Goal: Transaction & Acquisition: Purchase product/service

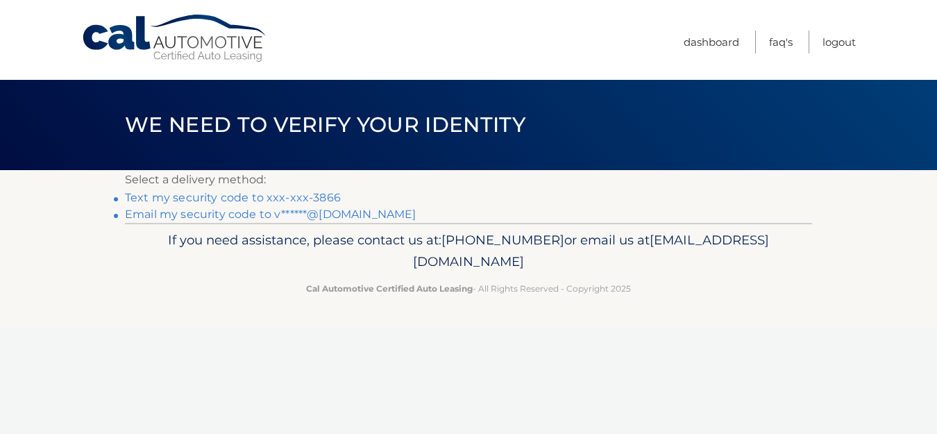
click at [187, 200] on link "Text my security code to xxx-xxx-3866" at bounding box center [233, 197] width 216 height 13
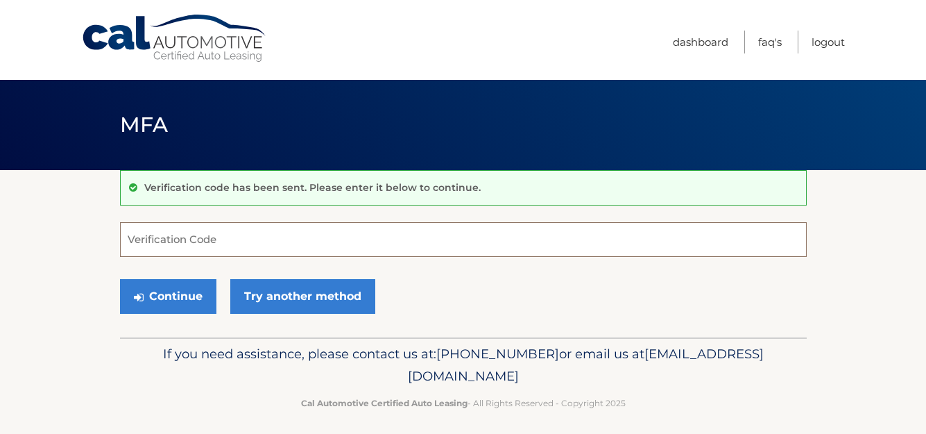
click at [172, 243] on input "Verification Code" at bounding box center [463, 239] width 687 height 35
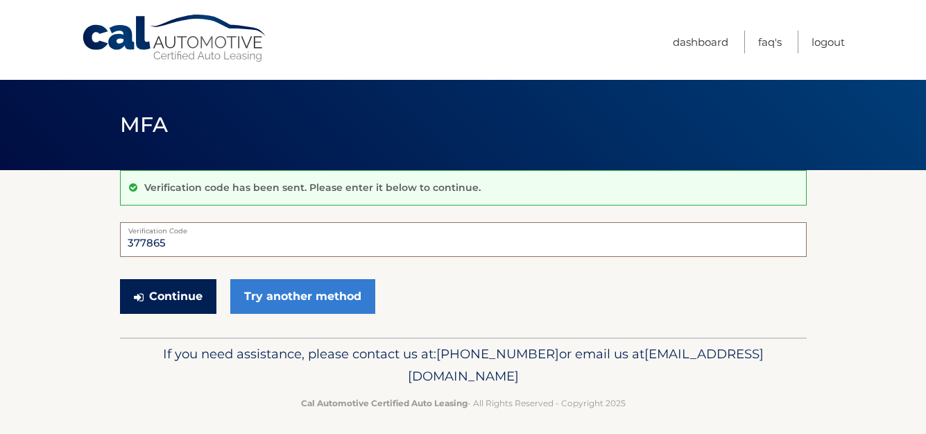
type input "377865"
click at [178, 296] on button "Continue" at bounding box center [168, 296] width 96 height 35
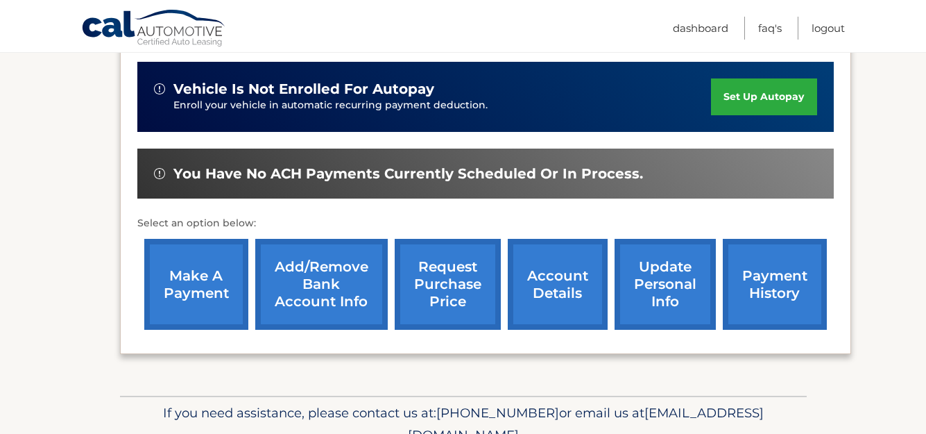
scroll to position [370, 0]
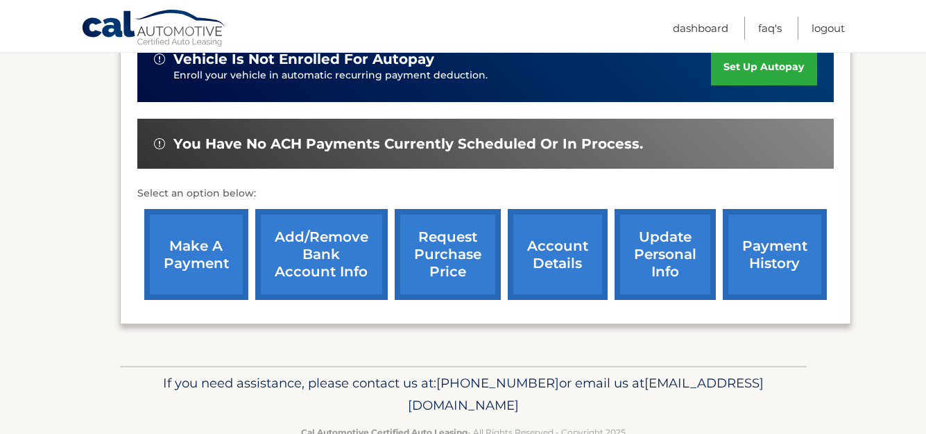
click at [199, 256] on link "make a payment" at bounding box center [196, 254] width 104 height 91
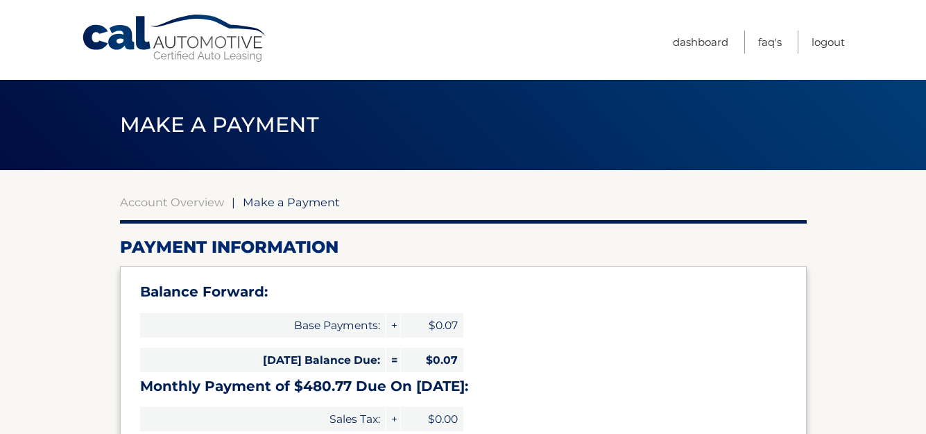
select select "M2FiY2JjOGItZjM0Ny00NDZlLWI4ZmMtOWJkNTJmNTI0Zjgy"
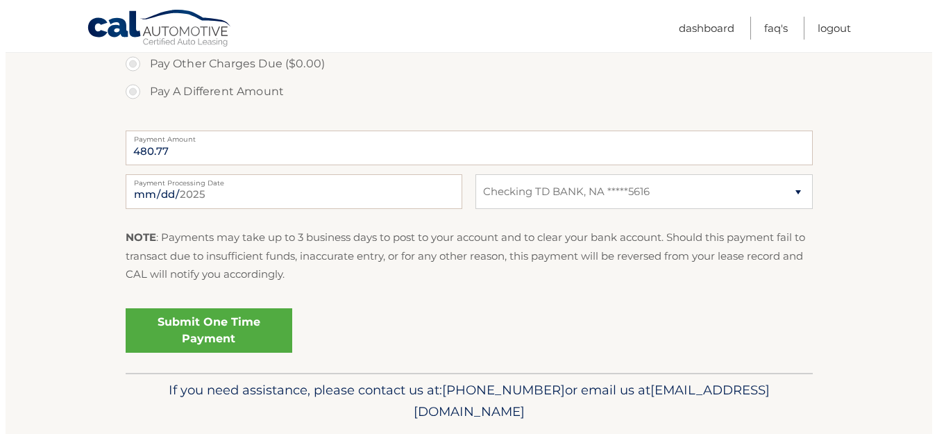
scroll to position [578, 0]
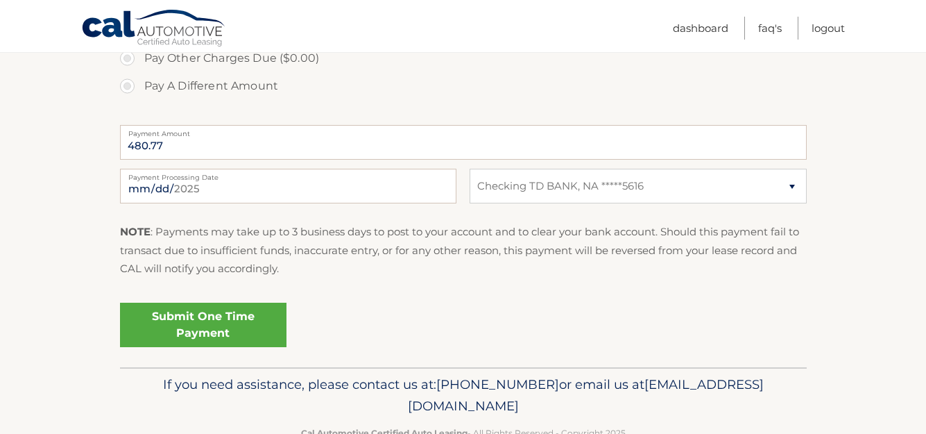
click at [206, 323] on link "Submit One Time Payment" at bounding box center [203, 324] width 166 height 44
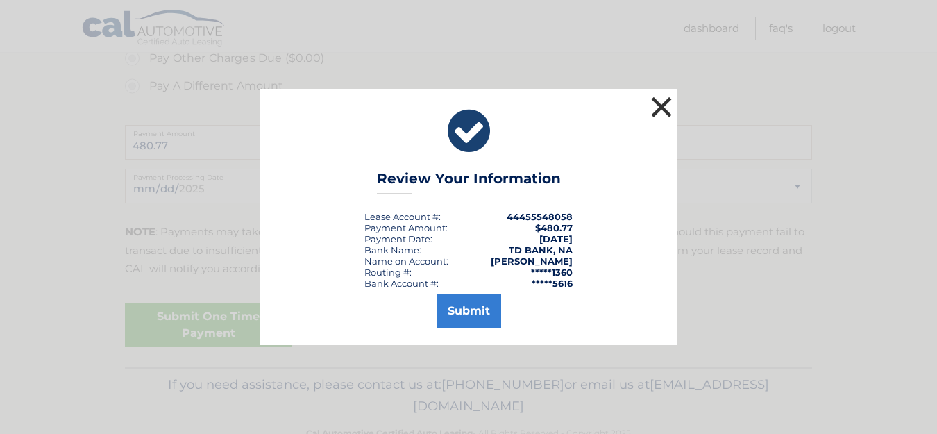
click at [664, 108] on button "×" at bounding box center [661, 107] width 28 height 28
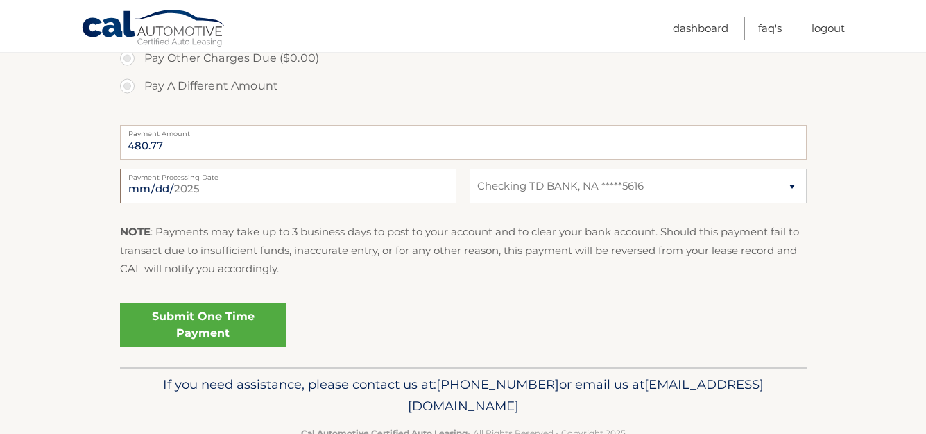
click at [232, 187] on input "2025-09-29" at bounding box center [288, 186] width 336 height 35
type input "2025-10-01"
click at [203, 323] on link "Submit One Time Payment" at bounding box center [203, 324] width 166 height 44
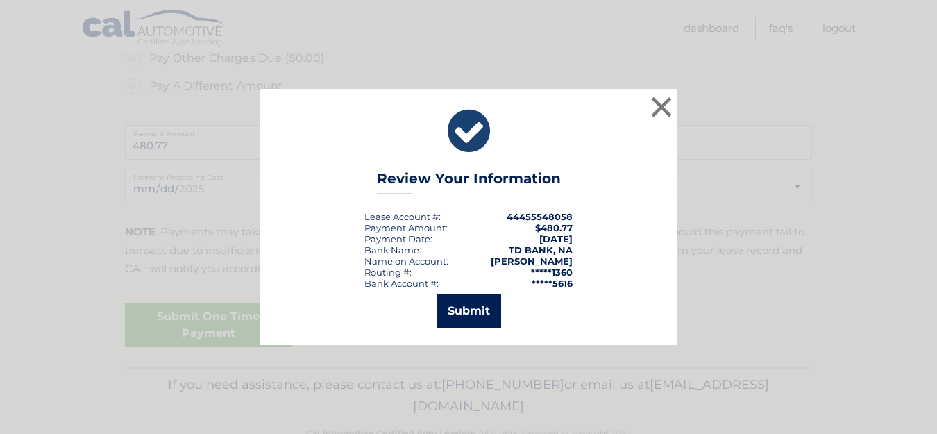
click at [460, 300] on button "Submit" at bounding box center [468, 310] width 65 height 33
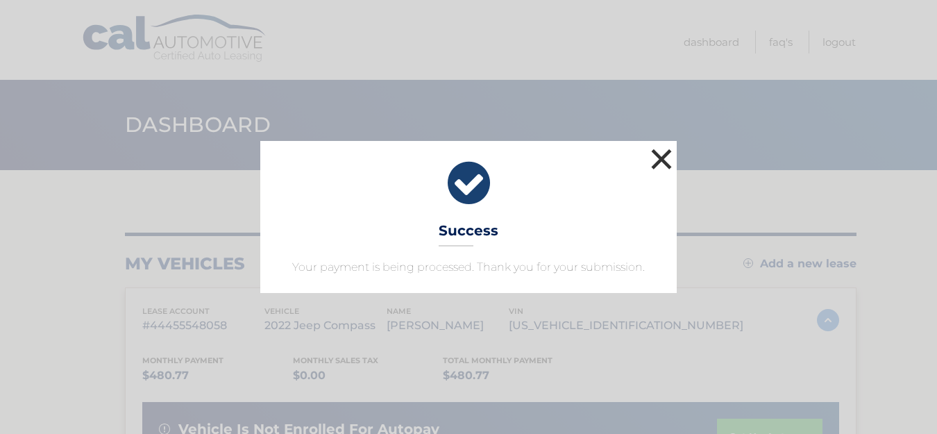
click at [657, 154] on button "×" at bounding box center [661, 159] width 28 height 28
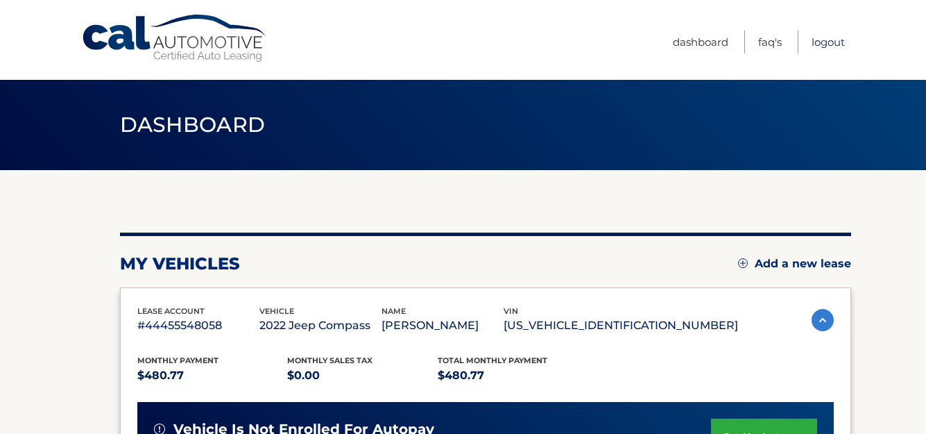
click at [816, 41] on link "Logout" at bounding box center [828, 42] width 33 height 23
